Goal: Find specific page/section: Find specific page/section

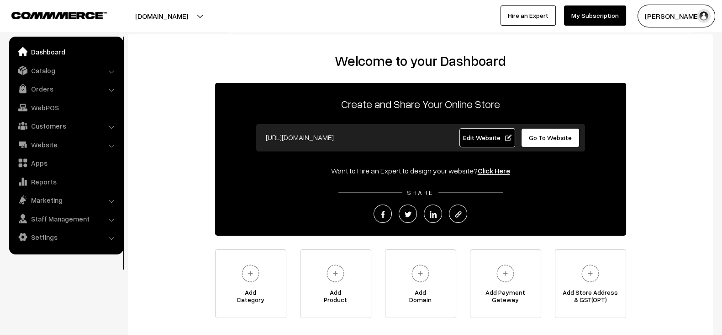
click at [663, 17] on button "[PERSON_NAME]" at bounding box center [677, 16] width 78 height 23
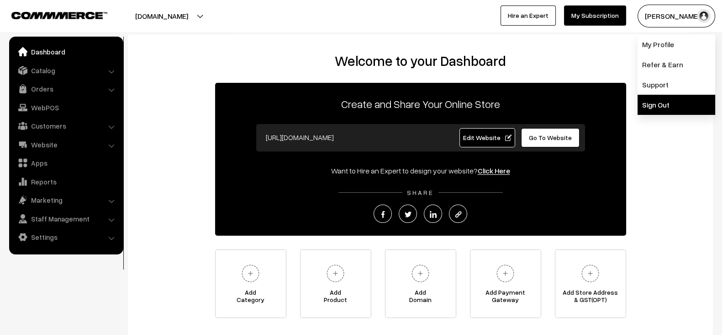
click at [652, 100] on link "Sign Out" at bounding box center [677, 105] width 78 height 20
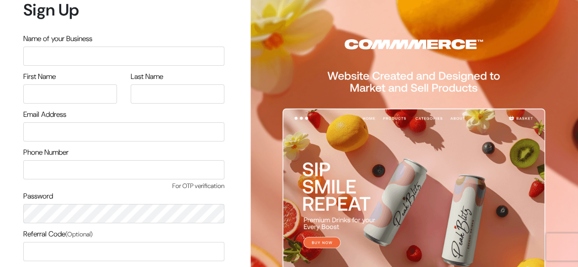
scroll to position [78, 0]
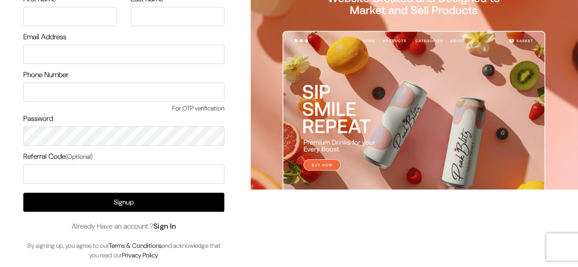
click at [174, 226] on link "Sign In" at bounding box center [165, 227] width 23 height 10
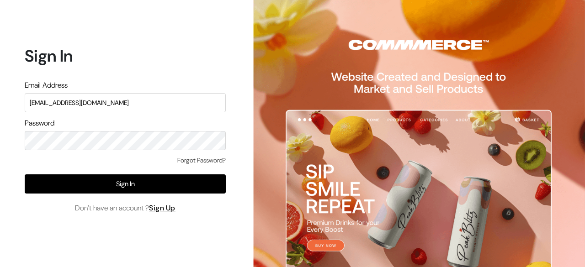
type input "surajp@outdoinc.com"
click at [135, 170] on div "Forgot Password?" at bounding box center [125, 165] width 201 height 19
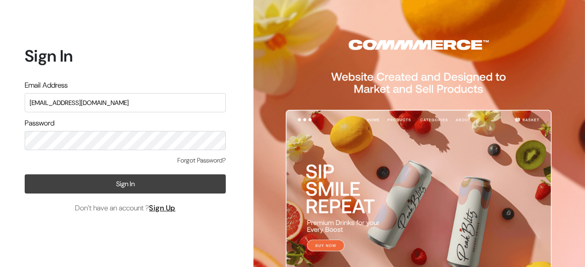
click at [132, 175] on button "Sign In" at bounding box center [125, 184] width 201 height 19
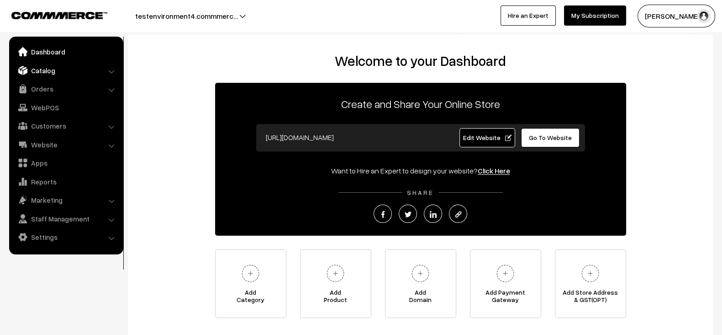
click at [47, 76] on link "Catalog" at bounding box center [65, 70] width 109 height 16
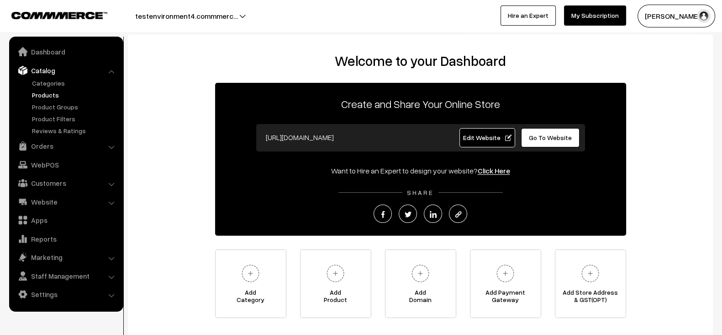
click at [42, 99] on link "Products" at bounding box center [75, 95] width 90 height 10
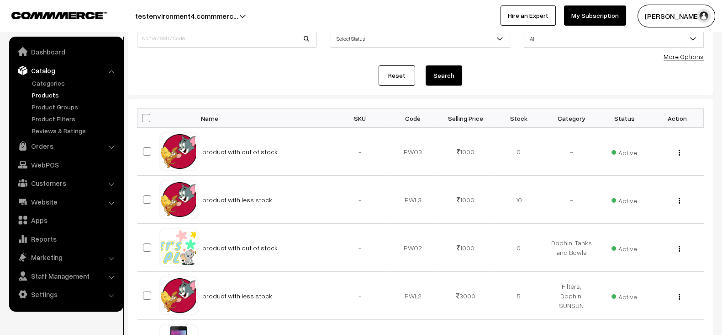
scroll to position [78, 0]
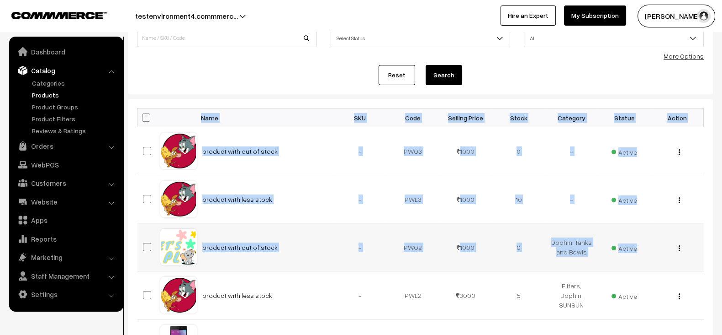
drag, startPoint x: 170, startPoint y: 111, endPoint x: 645, endPoint y: 248, distance: 494.8
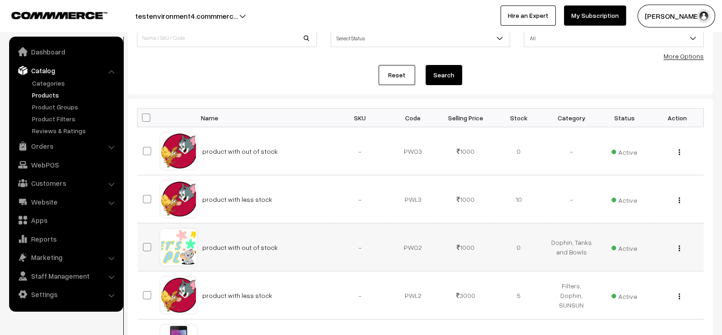
click at [645, 248] on td "Active" at bounding box center [624, 247] width 53 height 48
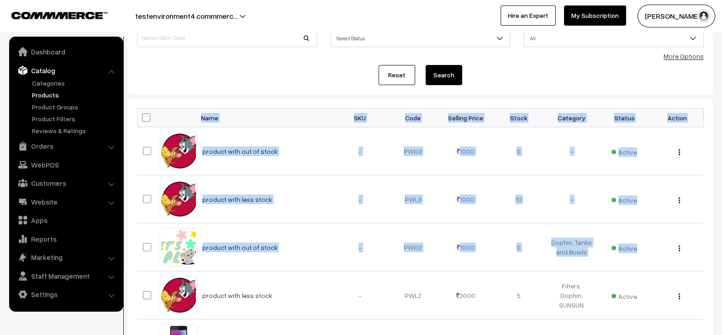
drag, startPoint x: 645, startPoint y: 248, endPoint x: 202, endPoint y: 114, distance: 462.3
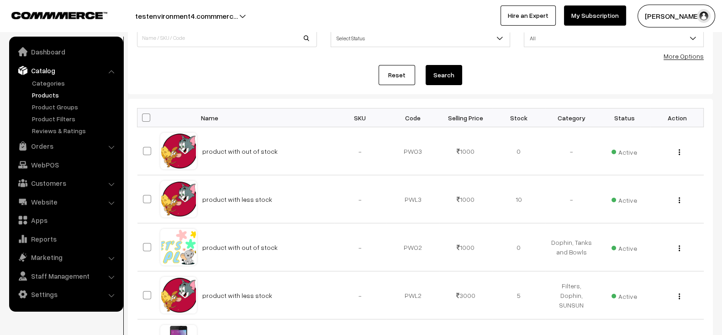
click at [51, 194] on link "Website" at bounding box center [65, 201] width 109 height 16
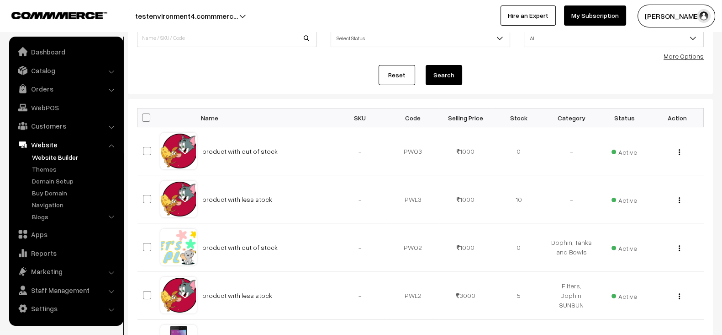
click at [52, 159] on link "Website Builder" at bounding box center [75, 157] width 90 height 10
